Goal: Information Seeking & Learning: Learn about a topic

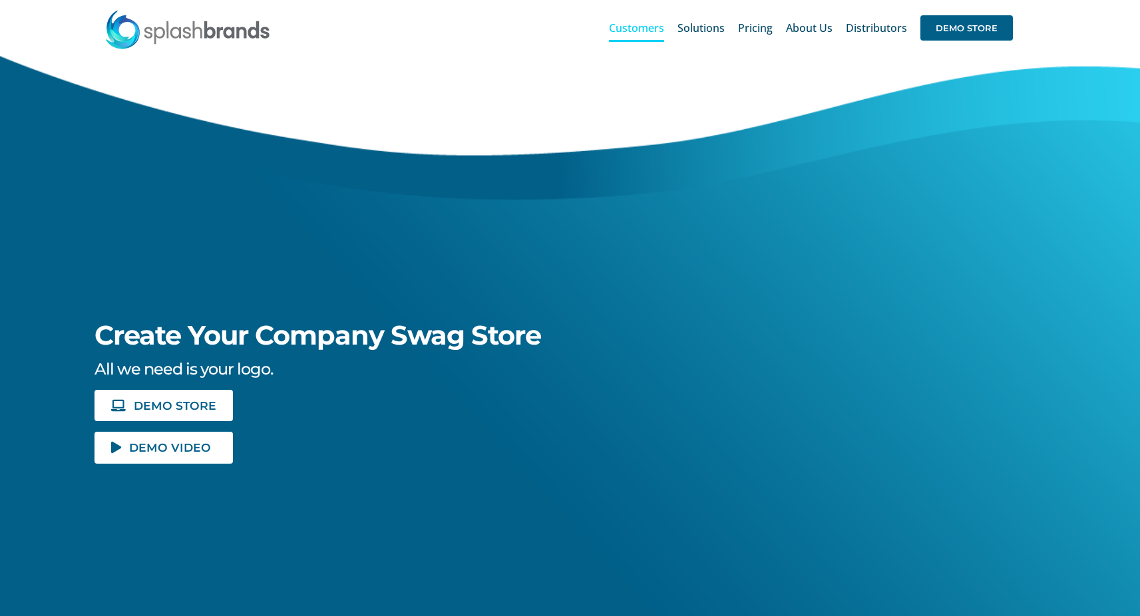
click at [650, 30] on span "Customers" at bounding box center [636, 28] width 55 height 11
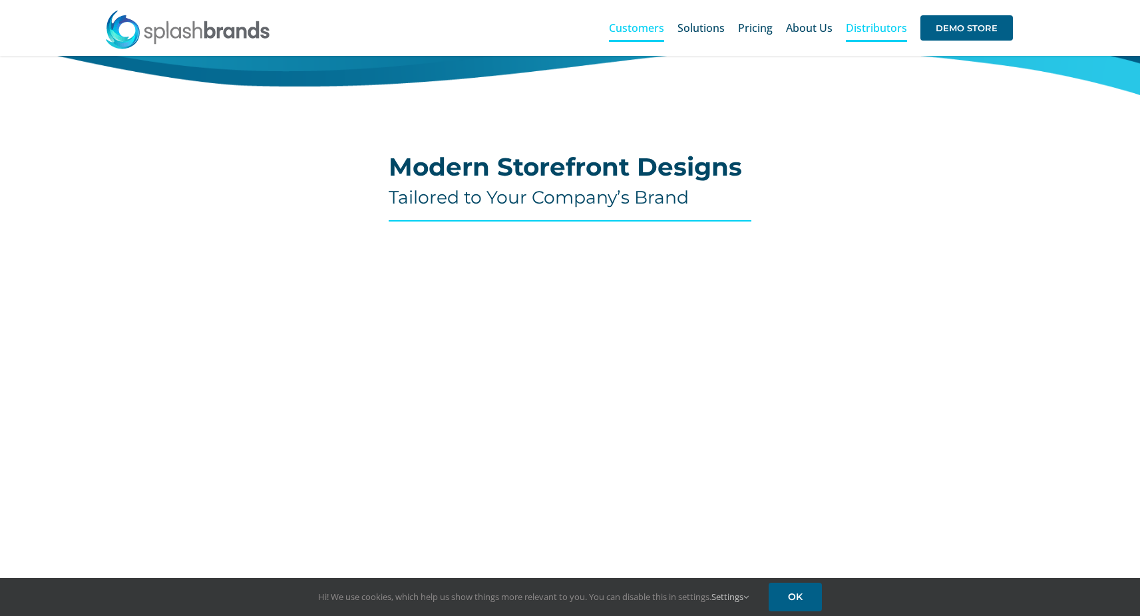
scroll to position [379, 0]
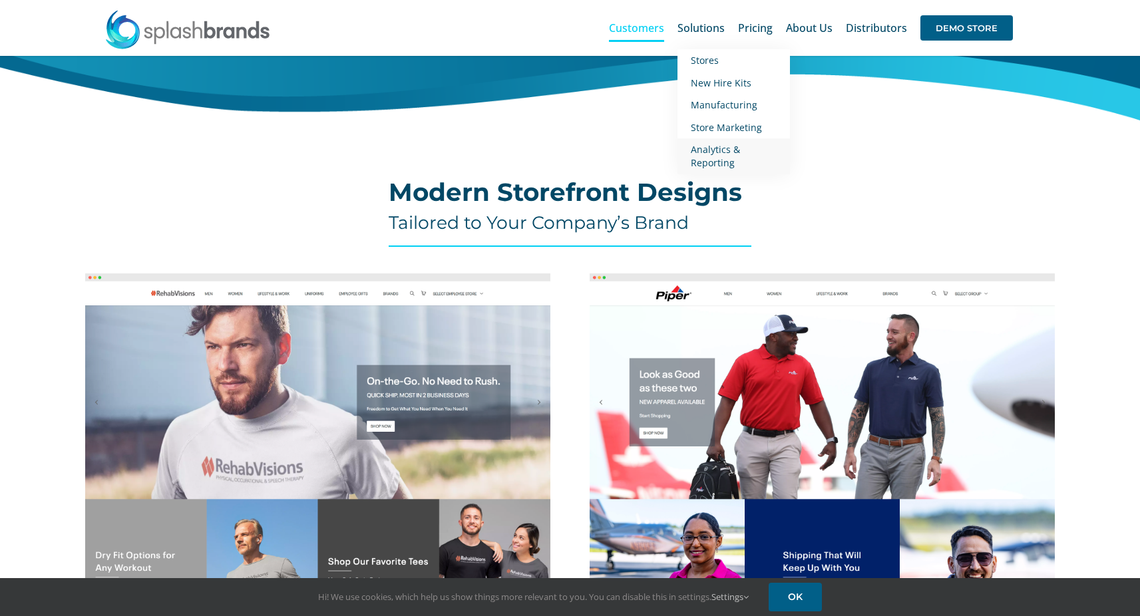
click at [719, 161] on span "Analytics & Reporting" at bounding box center [715, 156] width 49 height 26
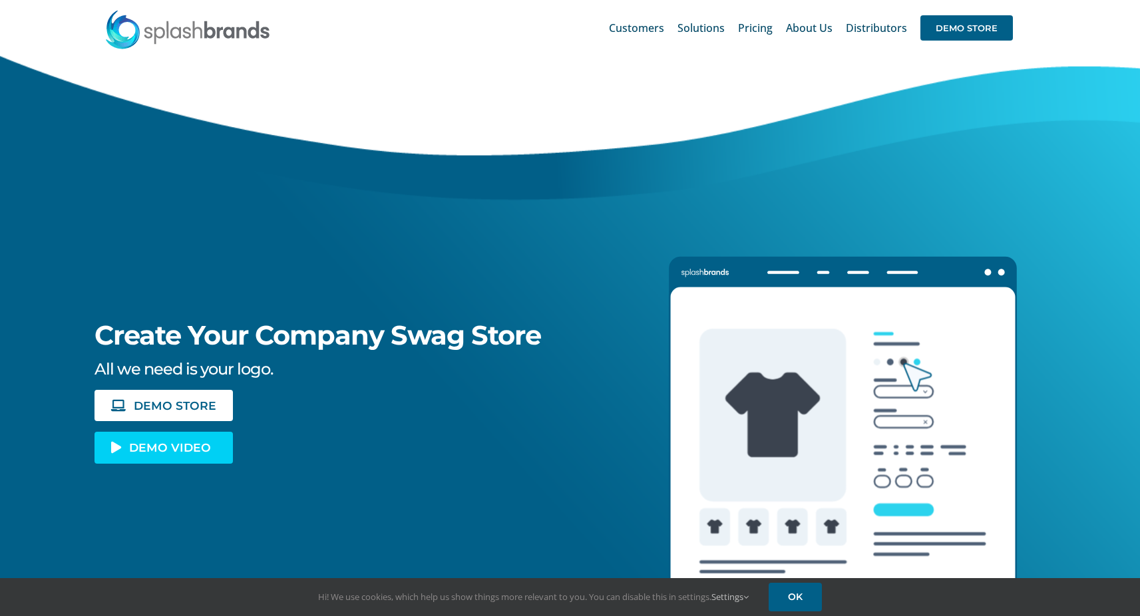
click at [204, 452] on span "DEMO VIDEO" at bounding box center [170, 447] width 82 height 11
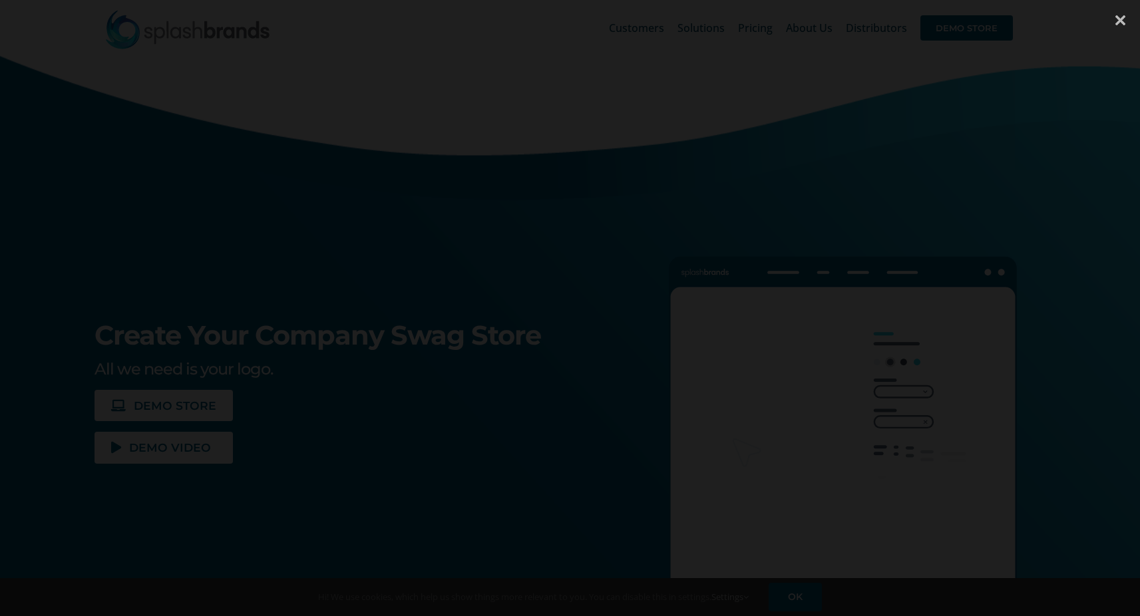
click at [1120, 20] on div at bounding box center [1120, 20] width 40 height 40
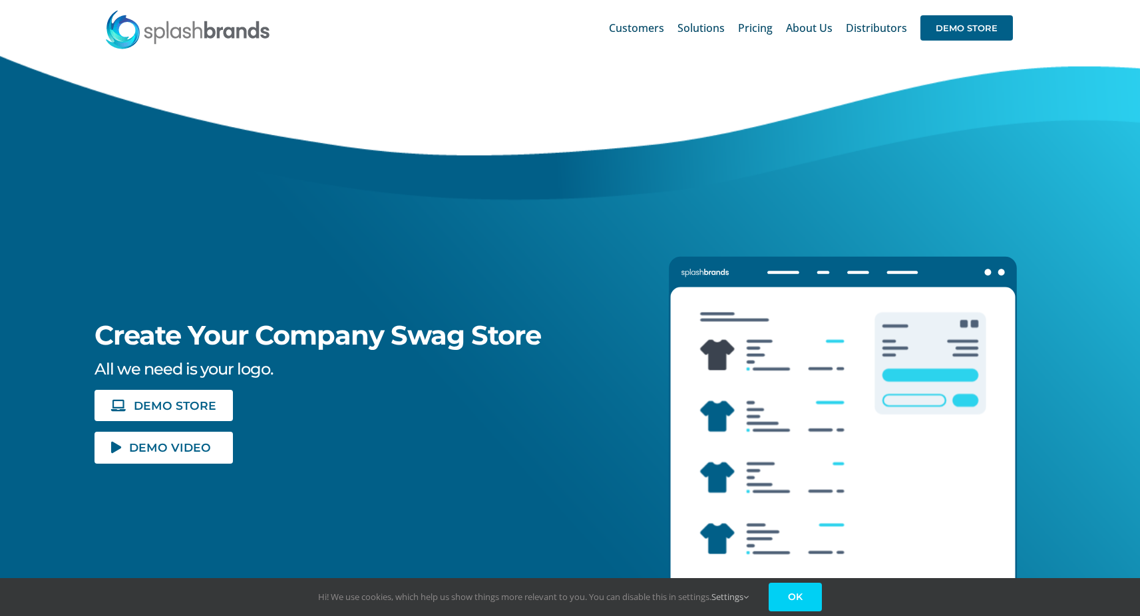
click at [809, 596] on link "OK" at bounding box center [795, 597] width 53 height 29
